Goal: Navigation & Orientation: Understand site structure

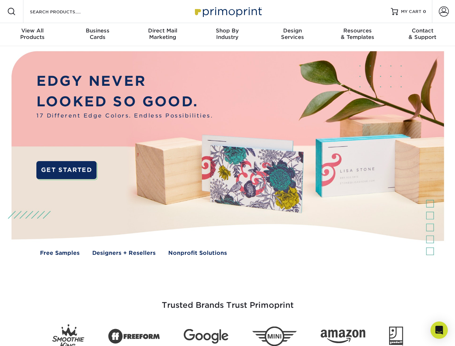
click at [227, 173] on img at bounding box center [227, 158] width 451 height 225
click at [12, 12] on span at bounding box center [11, 11] width 9 height 9
click at [444, 12] on span at bounding box center [444, 11] width 10 height 10
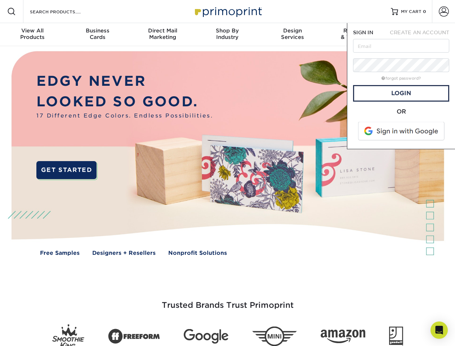
click at [32, 35] on div "View All Products" at bounding box center [32, 33] width 65 height 13
click at [97, 35] on div "Business Cards" at bounding box center [97, 33] width 65 height 13
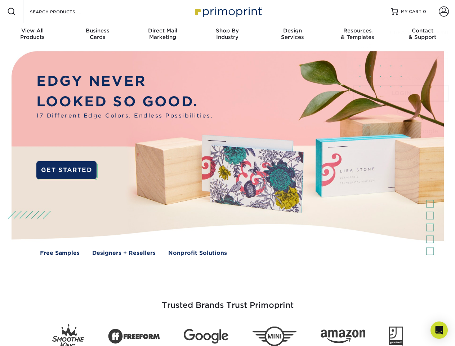
click at [163, 35] on div "Direct Mail Marketing" at bounding box center [162, 33] width 65 height 13
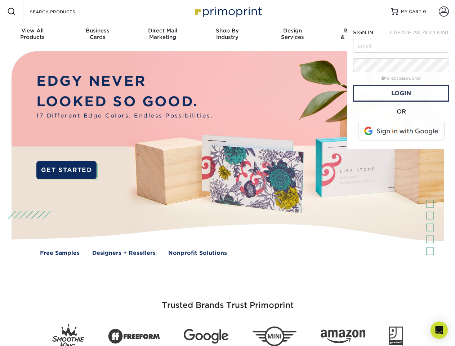
click at [227, 35] on div "Shop By Industry" at bounding box center [227, 33] width 65 height 13
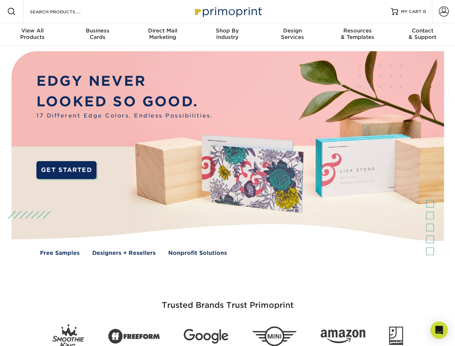
click at [293, 35] on div "Design Services" at bounding box center [292, 33] width 65 height 13
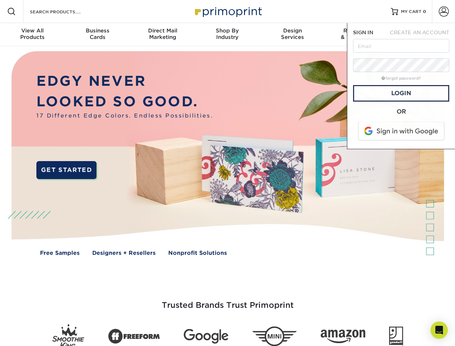
click at [358, 35] on span "SIGN IN" at bounding box center [363, 33] width 20 height 6
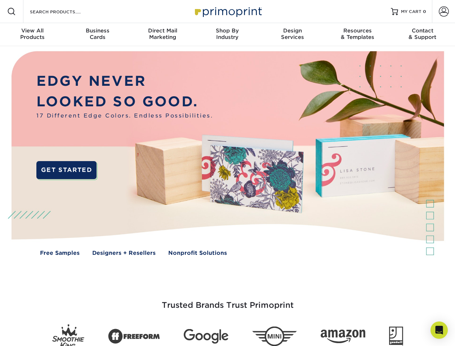
click at [423, 35] on div "Contact & Support" at bounding box center [422, 33] width 65 height 13
